Goal: Transaction & Acquisition: Book appointment/travel/reservation

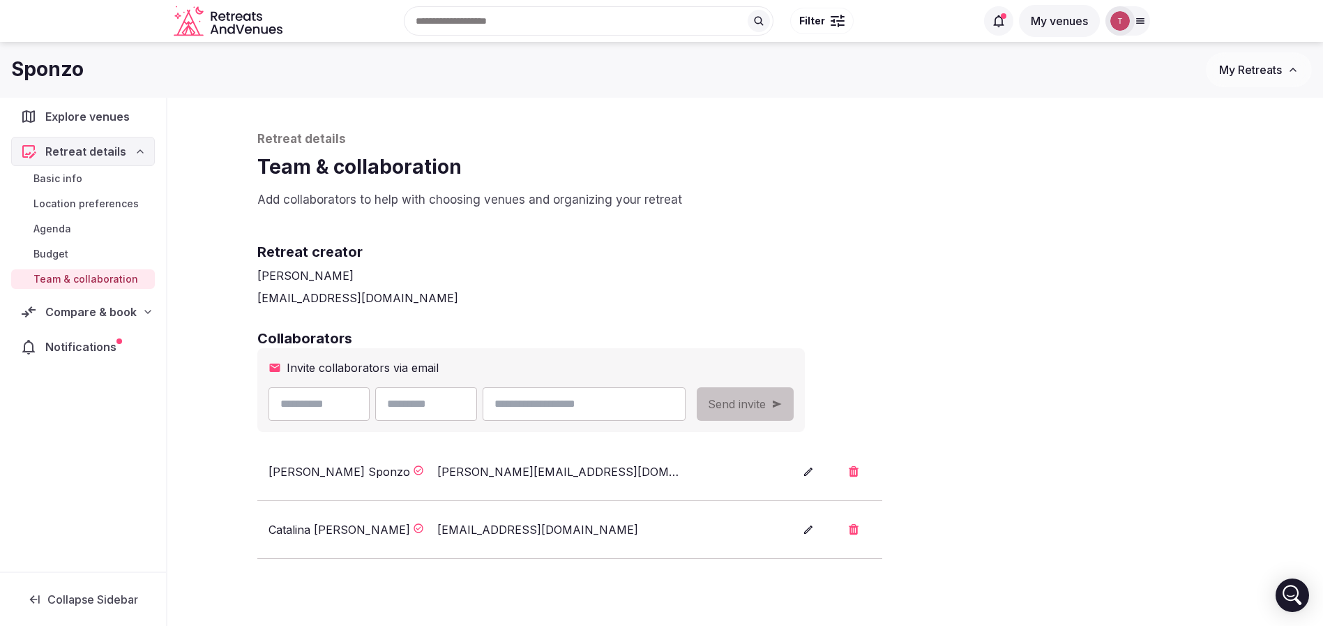
scroll to position [47, 0]
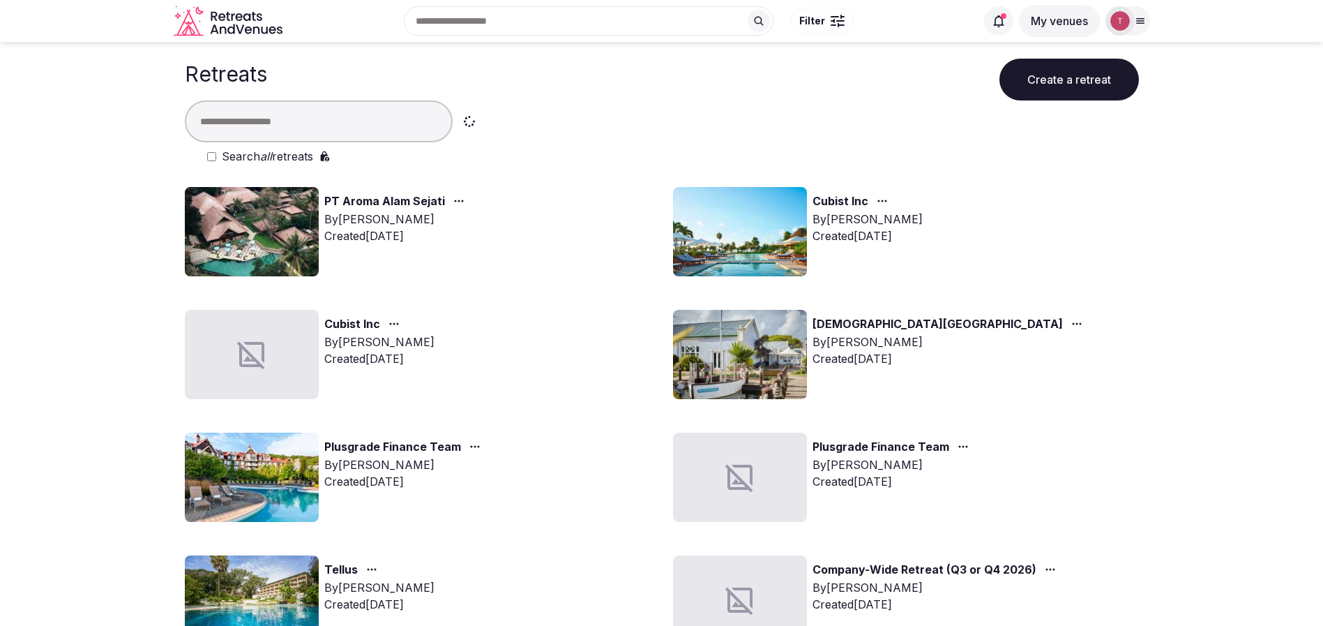
click at [260, 129] on input "text" at bounding box center [319, 121] width 268 height 42
type input "****"
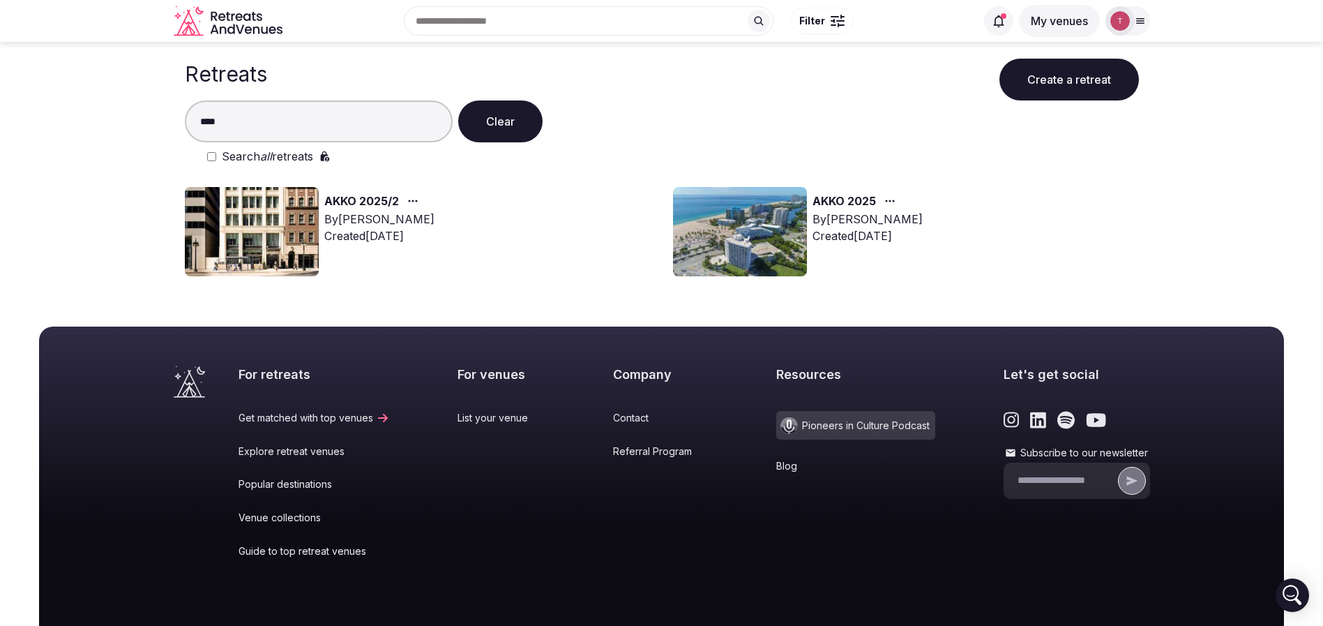
click at [242, 229] on img at bounding box center [252, 231] width 134 height 89
click at [256, 227] on img at bounding box center [252, 231] width 134 height 89
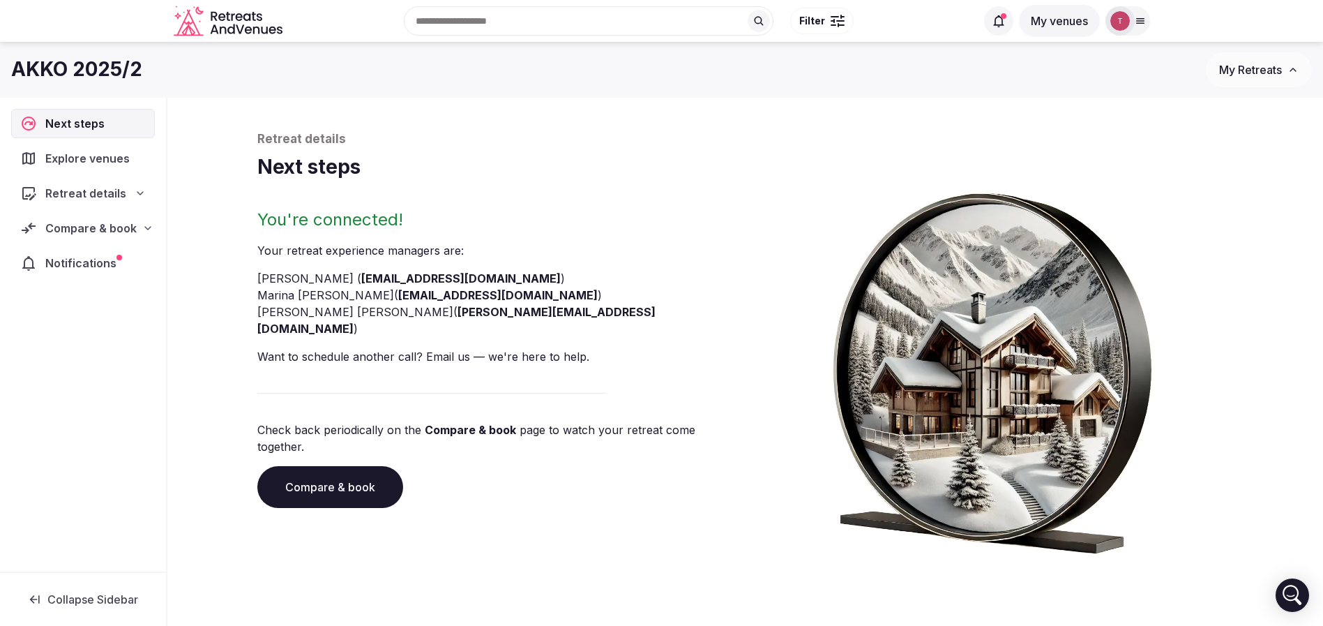
click at [342, 466] on link "Compare & book" at bounding box center [330, 487] width 146 height 42
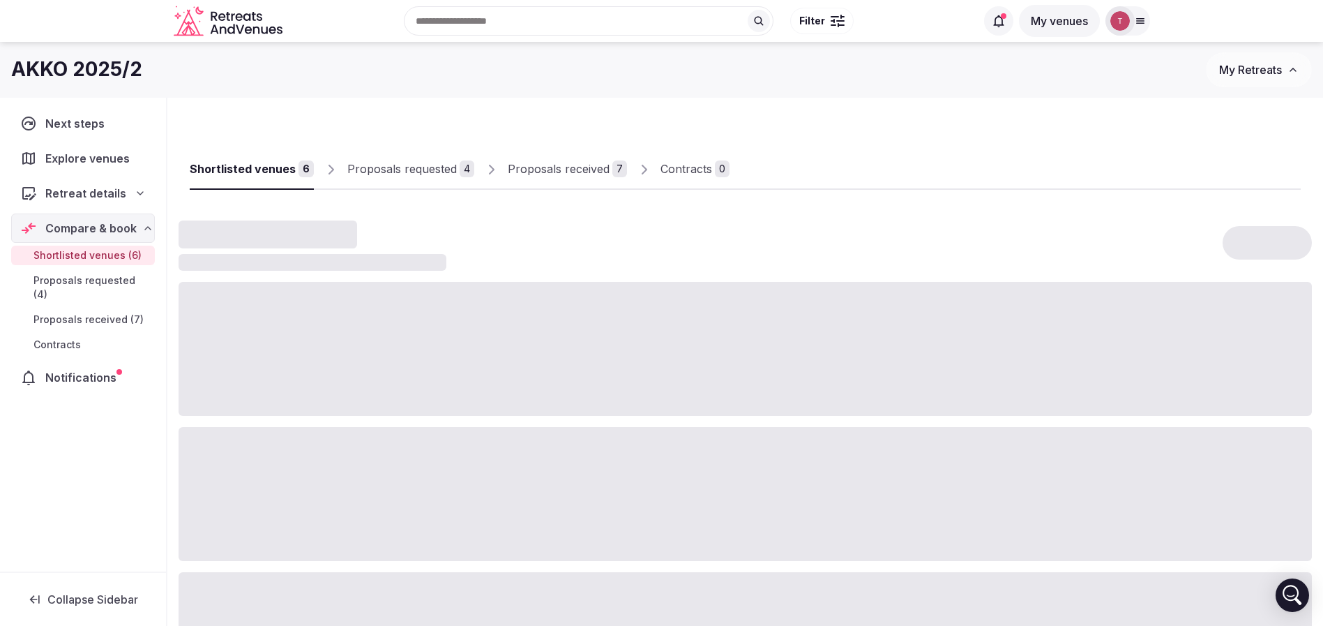
click at [582, 167] on div "Proposals received" at bounding box center [559, 168] width 102 height 17
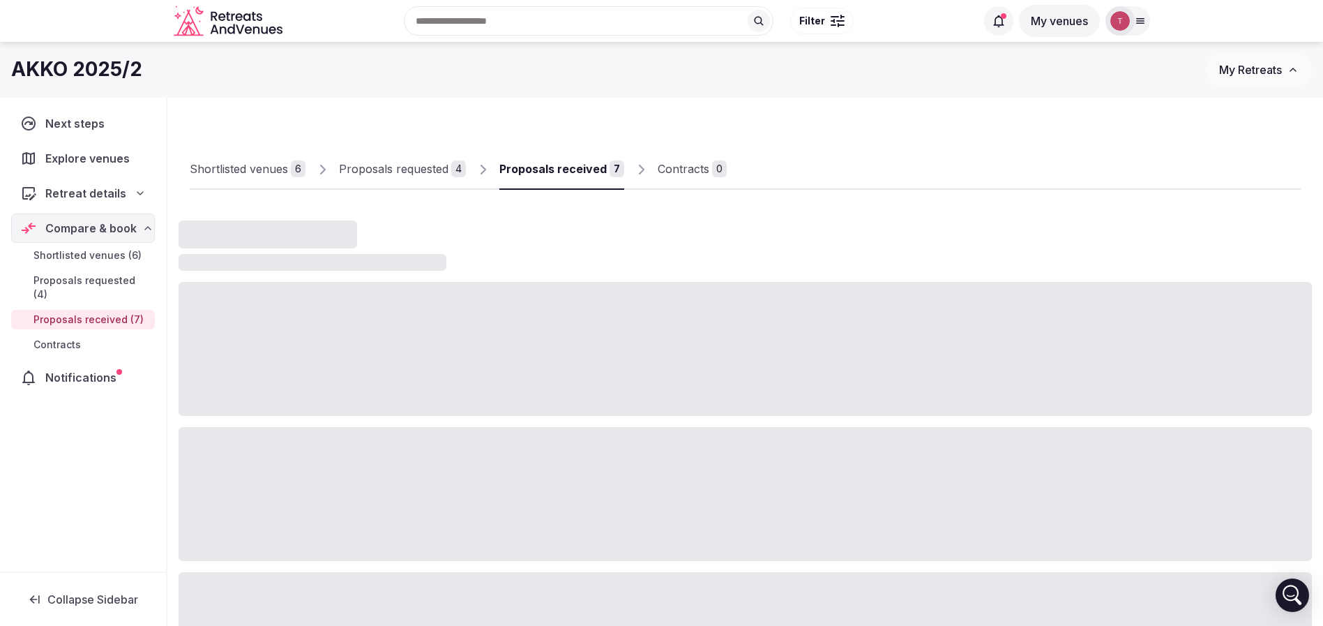
click at [582, 167] on div "Proposals received" at bounding box center [552, 168] width 107 height 17
click at [697, 169] on div "Contracts" at bounding box center [684, 168] width 52 height 17
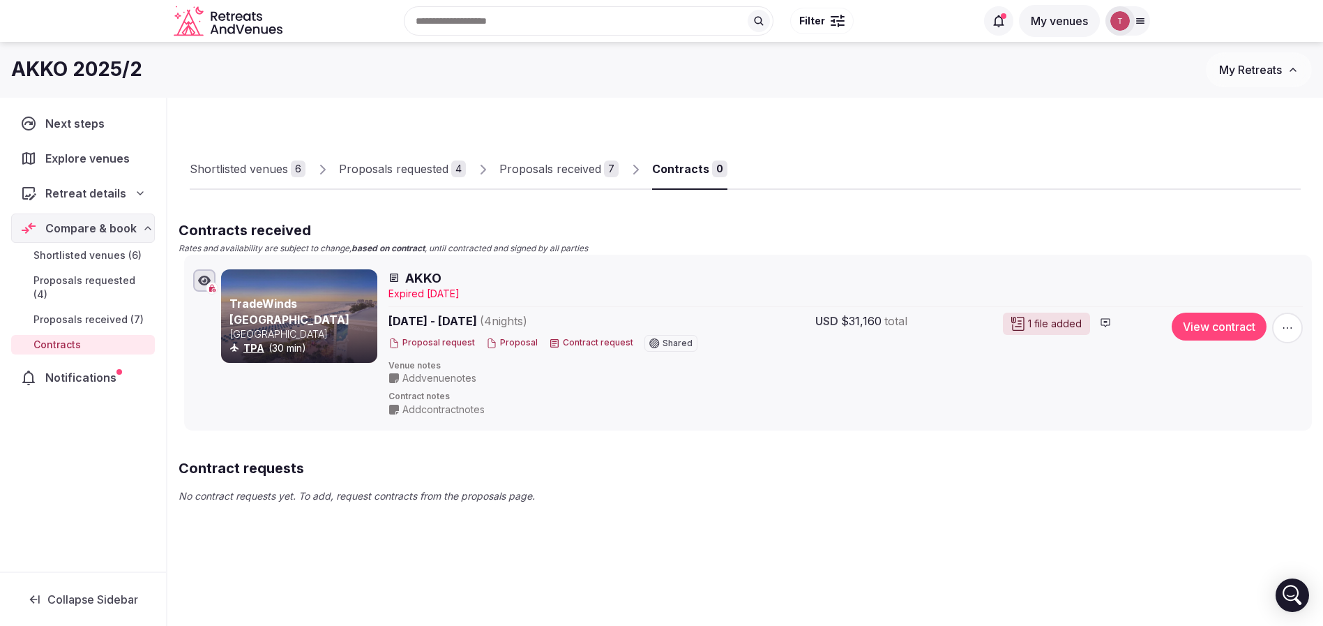
click at [302, 303] on link "TradeWinds Island Grand Resort" at bounding box center [289, 310] width 120 height 29
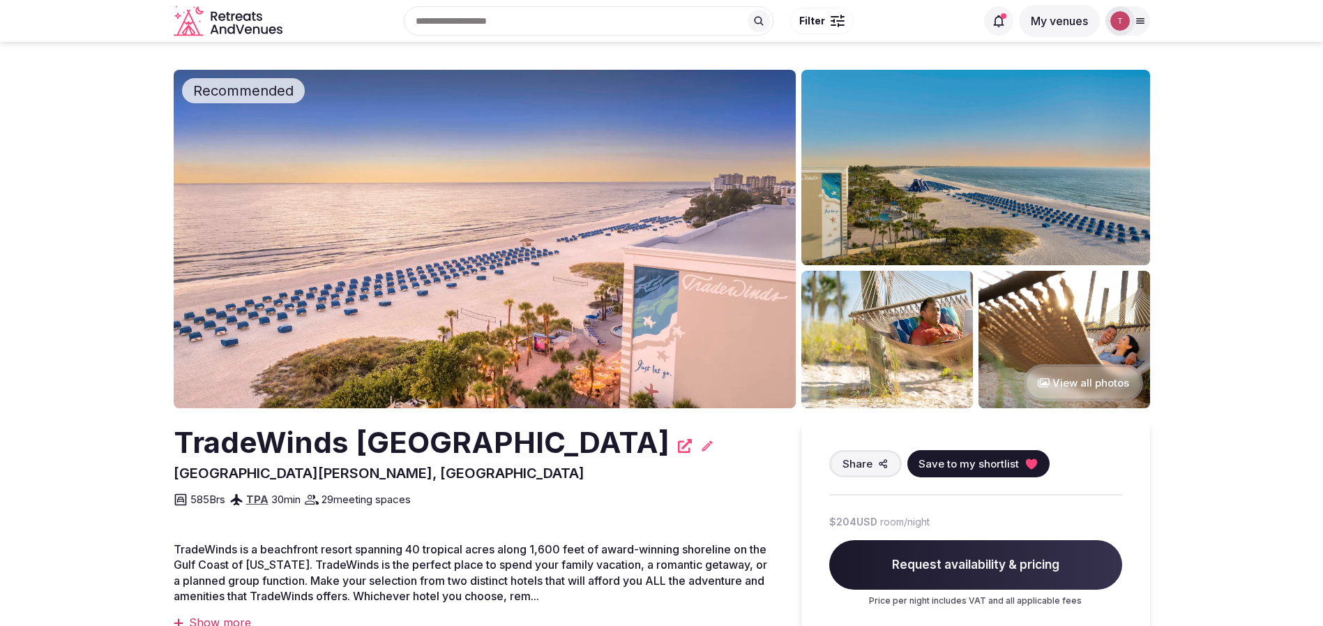
click at [243, 441] on h2 "TradeWinds Island Grand Resort" at bounding box center [422, 442] width 496 height 41
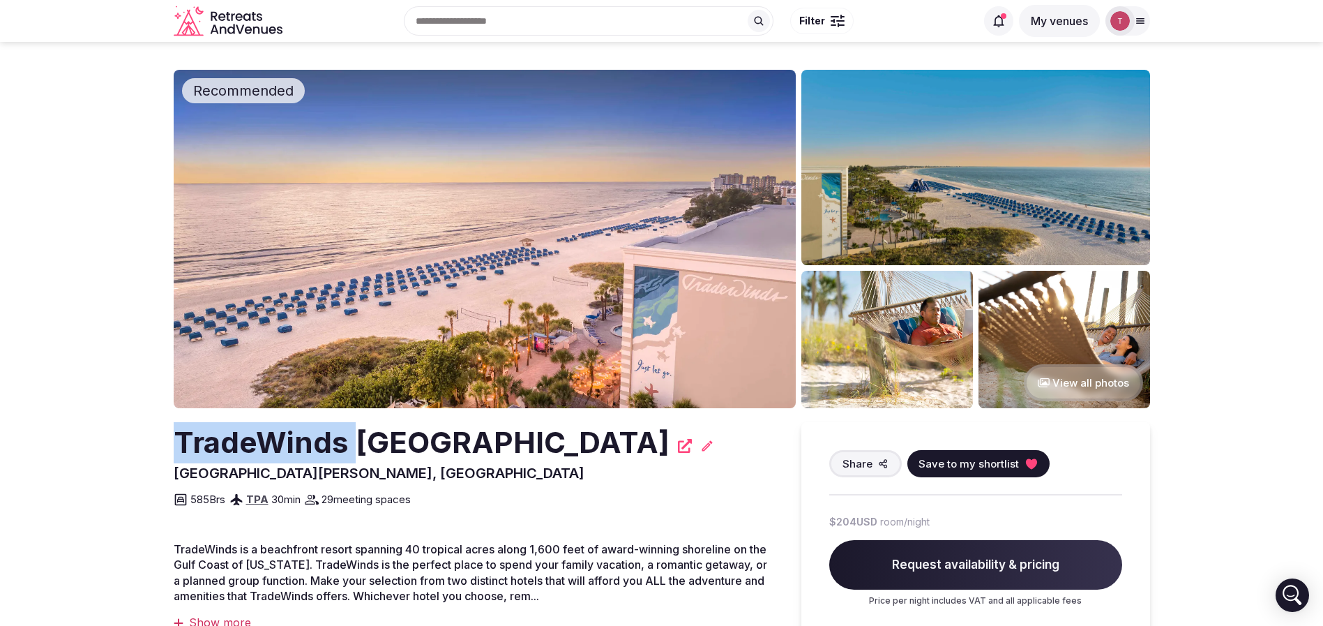
copy h2 "TradeWinds"
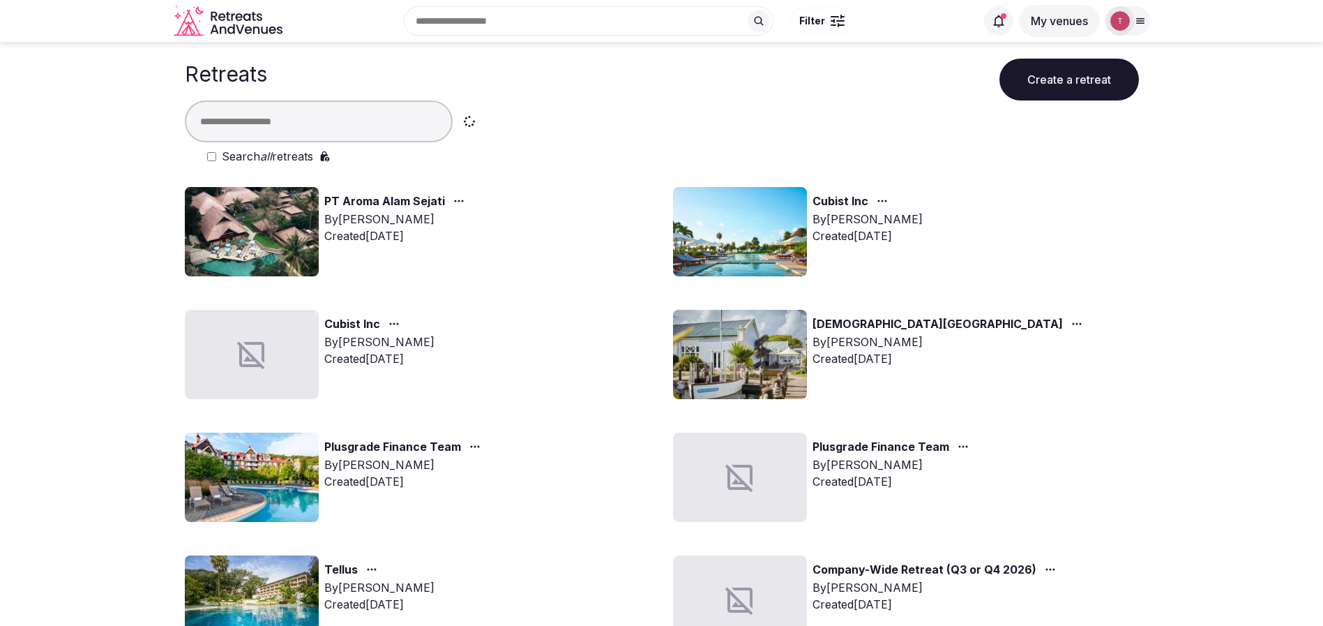
click at [352, 114] on input "text" at bounding box center [319, 121] width 268 height 42
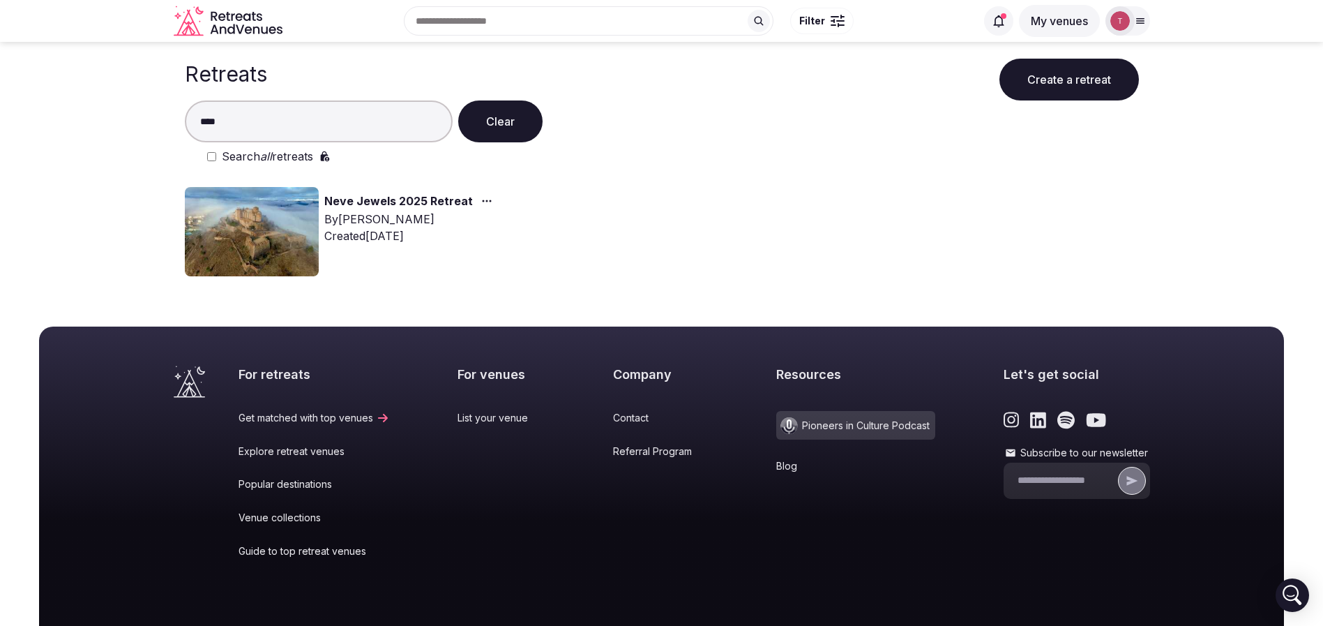
type input "****"
click at [258, 223] on img at bounding box center [252, 231] width 134 height 89
click at [241, 225] on img at bounding box center [252, 231] width 134 height 89
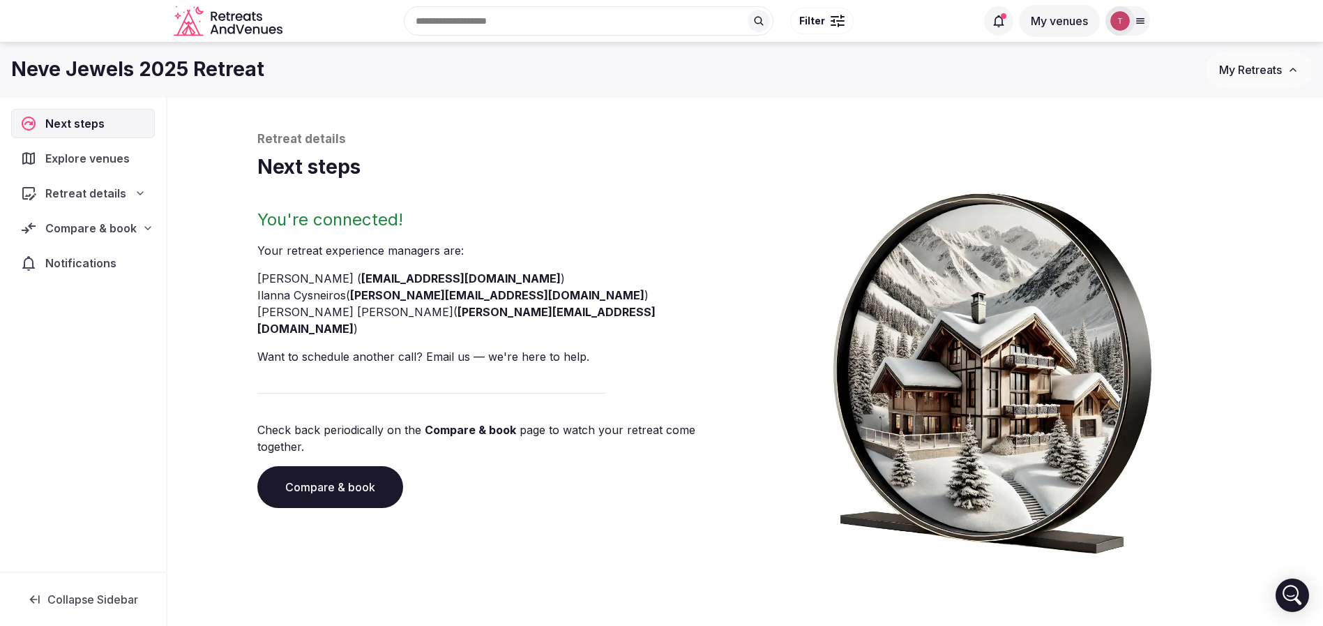
click at [341, 466] on link "Compare & book" at bounding box center [330, 487] width 146 height 42
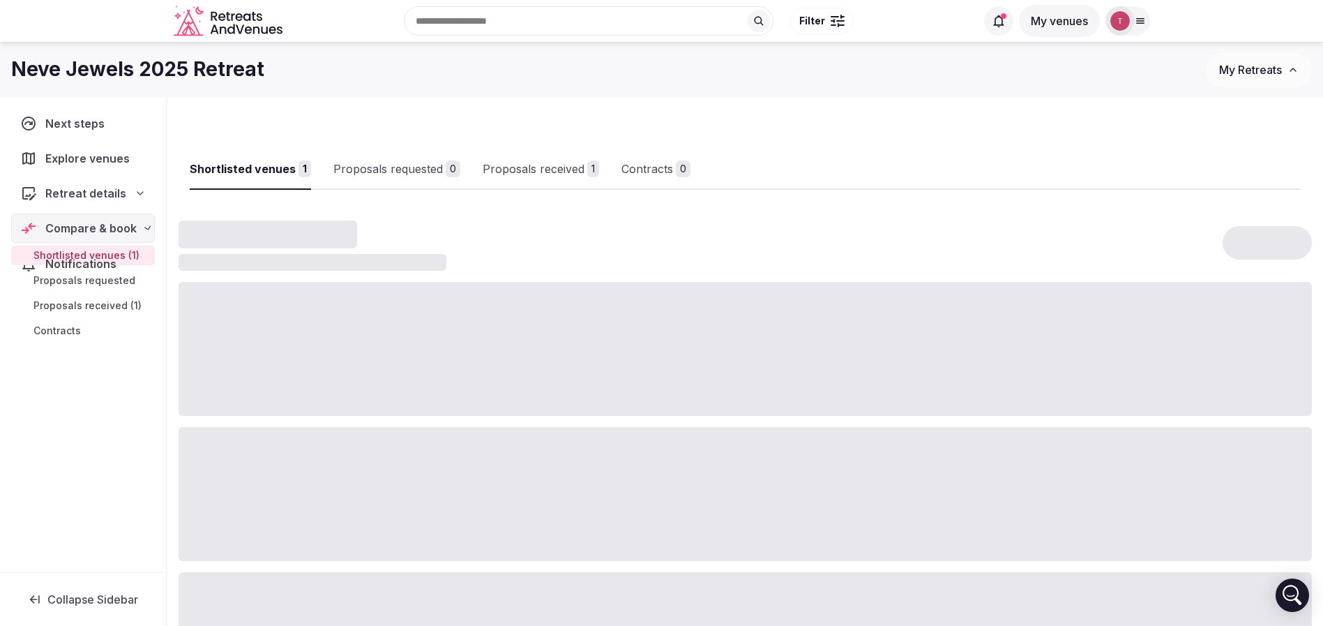
click at [341, 444] on div at bounding box center [745, 494] width 1133 height 134
click at [582, 172] on div "Proposals received" at bounding box center [556, 168] width 102 height 17
